Goal: Task Accomplishment & Management: Use online tool/utility

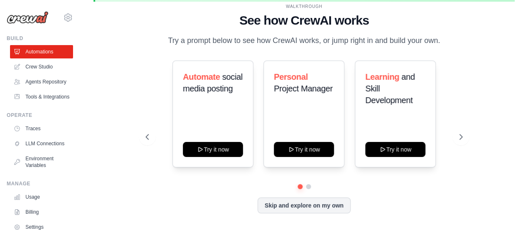
scroll to position [39, 0]
click at [28, 150] on link "LLM Connections" at bounding box center [42, 143] width 63 height 13
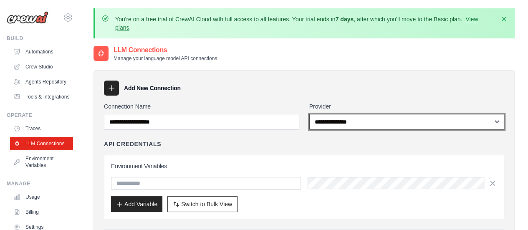
click at [358, 124] on select "**********" at bounding box center [406, 121] width 195 height 15
select select "******"
click at [309, 114] on select "**********" at bounding box center [406, 121] width 195 height 15
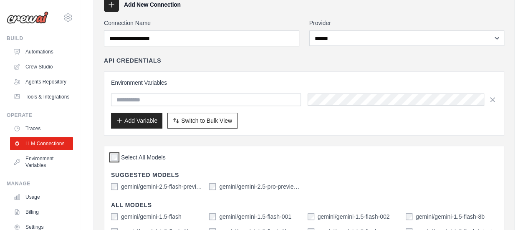
scroll to position [83, 0]
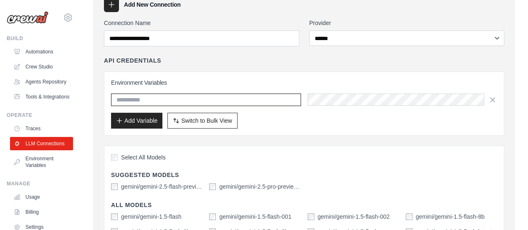
click at [181, 95] on input "text" at bounding box center [206, 99] width 190 height 13
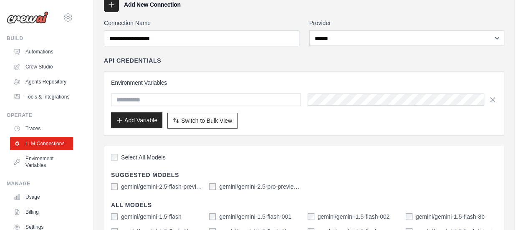
click at [119, 120] on icon "button" at bounding box center [119, 120] width 5 height 5
click at [138, 114] on button "Add Variable" at bounding box center [136, 120] width 51 height 16
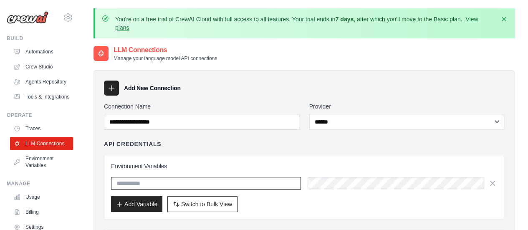
scroll to position [42, 0]
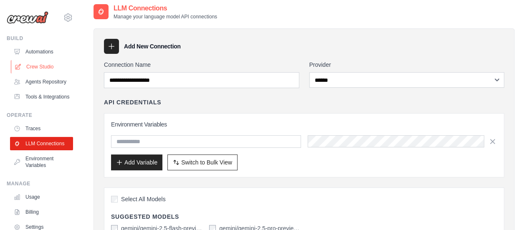
click at [39, 64] on link "Crew Studio" at bounding box center [42, 66] width 63 height 13
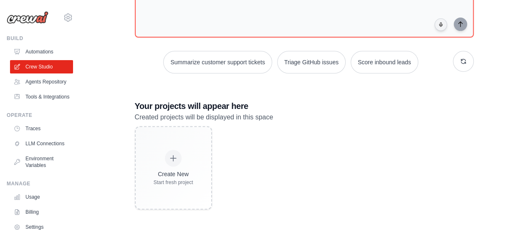
scroll to position [120, 0]
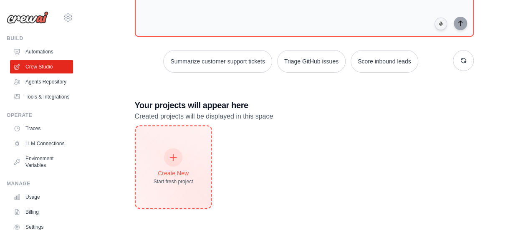
click at [171, 151] on div at bounding box center [173, 157] width 18 height 18
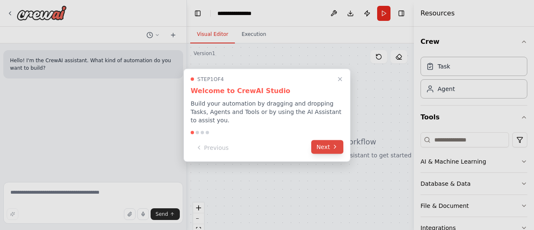
click at [329, 143] on button "Next" at bounding box center [327, 147] width 32 height 14
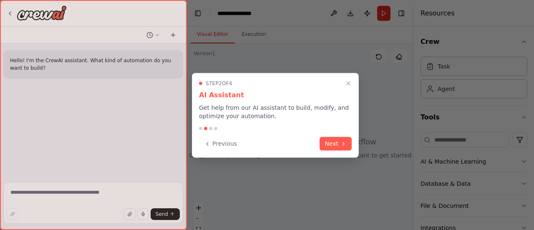
click at [329, 143] on button "Next" at bounding box center [336, 144] width 32 height 14
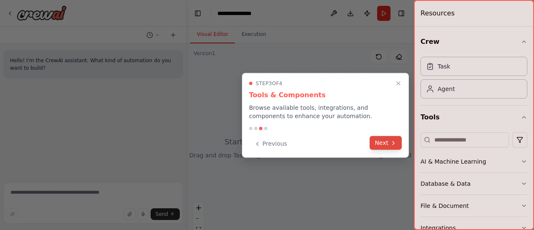
click at [384, 143] on button "Next" at bounding box center [386, 143] width 32 height 14
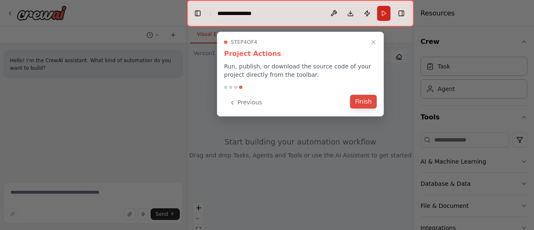
click at [366, 98] on button "Finish" at bounding box center [363, 102] width 27 height 14
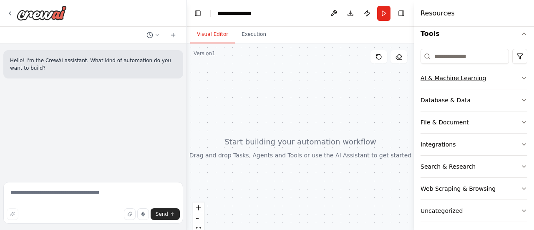
scroll to position [87, 0]
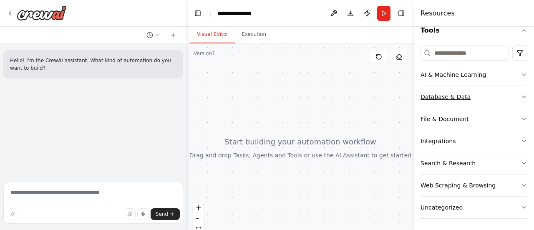
click at [522, 96] on icon "button" at bounding box center [523, 97] width 3 height 2
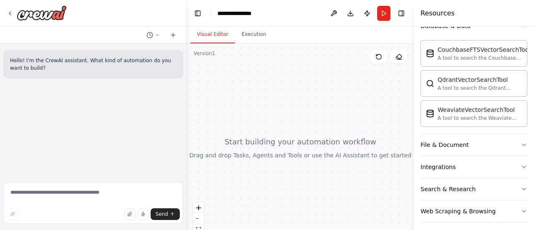
scroll to position [170, 0]
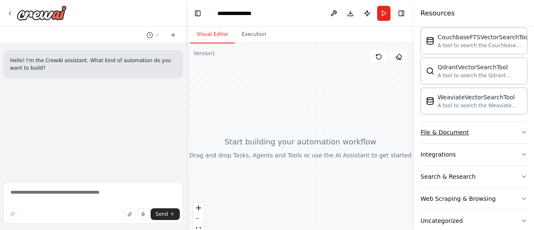
click at [514, 130] on button "File & Document" at bounding box center [474, 132] width 107 height 22
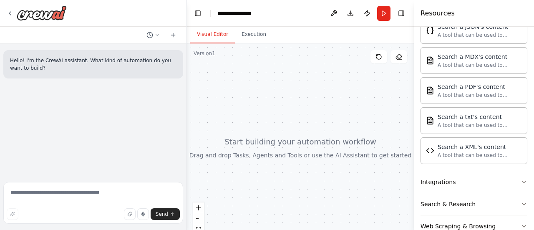
scroll to position [428, 0]
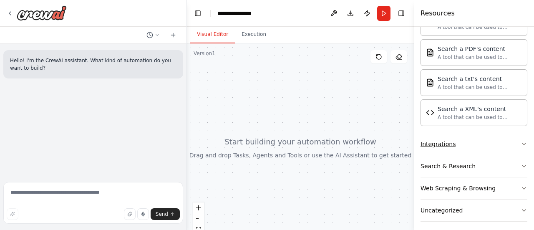
click at [514, 138] on button "Integrations" at bounding box center [474, 144] width 107 height 22
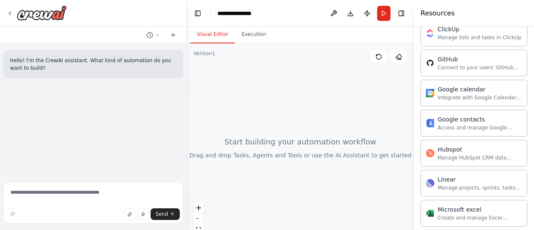
scroll to position [636, 0]
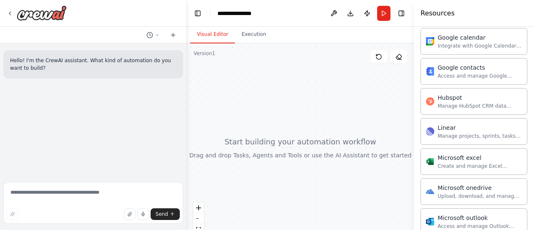
click at [0, 157] on button "Toggle Sidebar" at bounding box center [0, 115] width 7 height 230
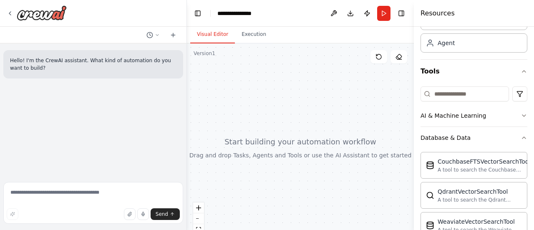
scroll to position [23, 0]
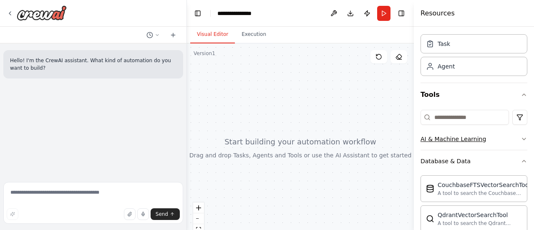
click at [521, 138] on icon "button" at bounding box center [524, 139] width 7 height 7
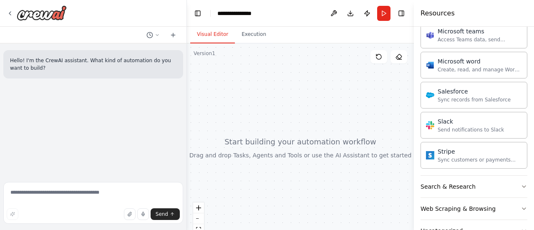
scroll to position [1066, 0]
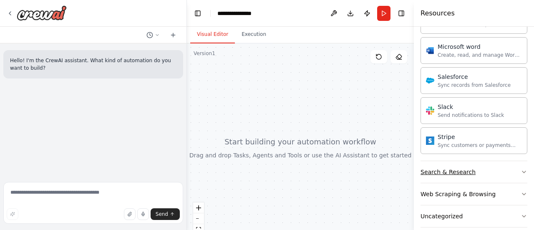
click at [521, 169] on icon "button" at bounding box center [524, 172] width 7 height 7
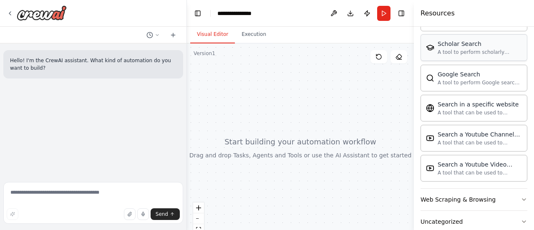
scroll to position [1490, 0]
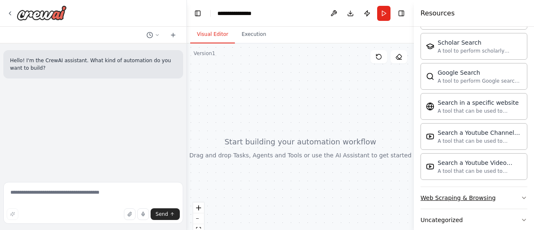
click at [521, 194] on icon "button" at bounding box center [524, 197] width 7 height 7
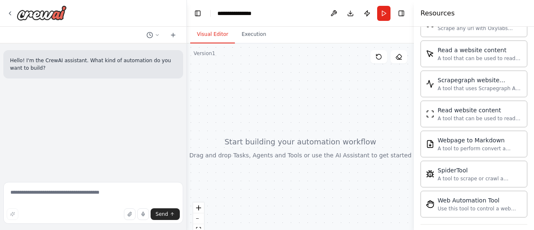
scroll to position [1943, 0]
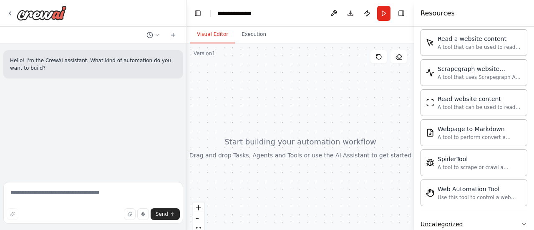
click at [521, 221] on icon "button" at bounding box center [524, 224] width 7 height 7
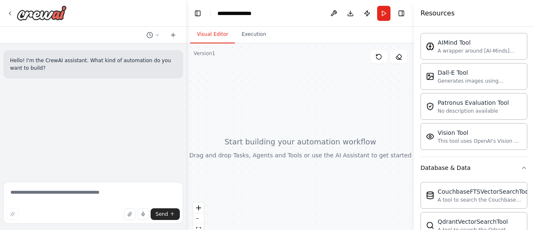
scroll to position [0, 0]
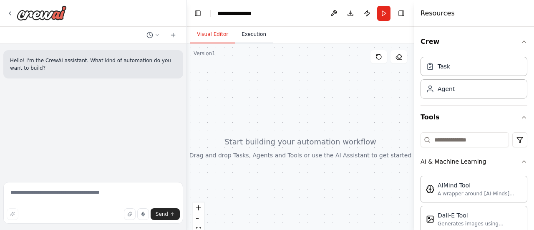
click at [246, 36] on button "Execution" at bounding box center [254, 35] width 38 height 18
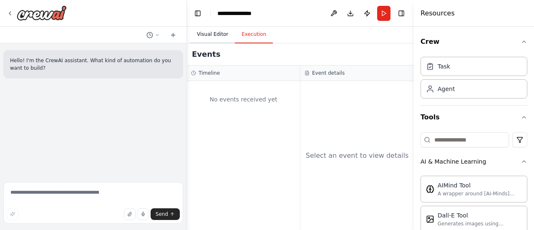
click at [215, 37] on button "Visual Editor" at bounding box center [212, 35] width 45 height 18
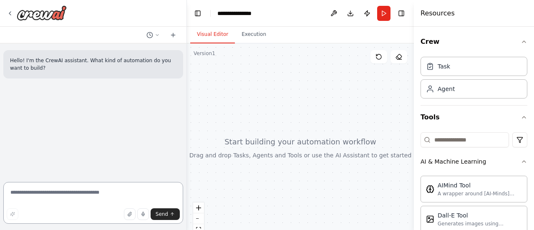
click at [58, 193] on textarea at bounding box center [93, 203] width 180 height 42
